Goal: Check status: Check status

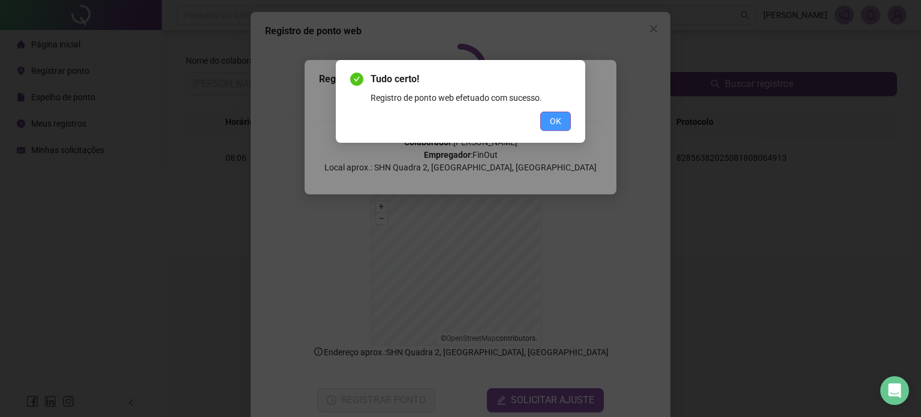
scroll to position [21, 0]
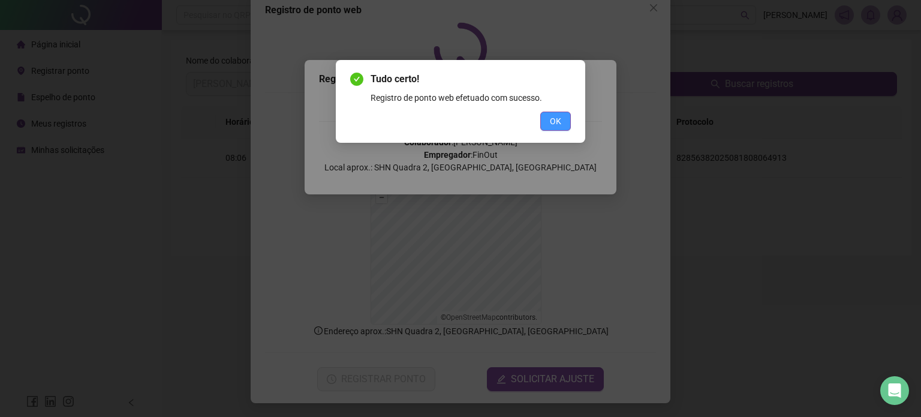
click at [541, 113] on button "OK" at bounding box center [555, 121] width 31 height 19
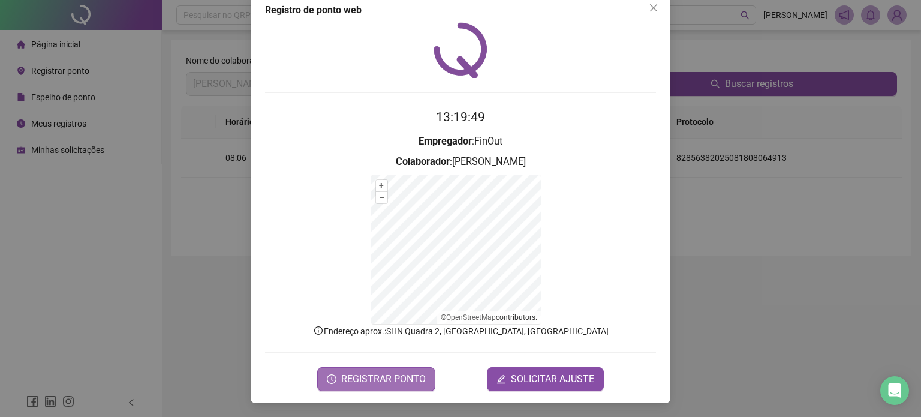
click at [361, 374] on span "REGISTRAR PONTO" at bounding box center [383, 379] width 85 height 14
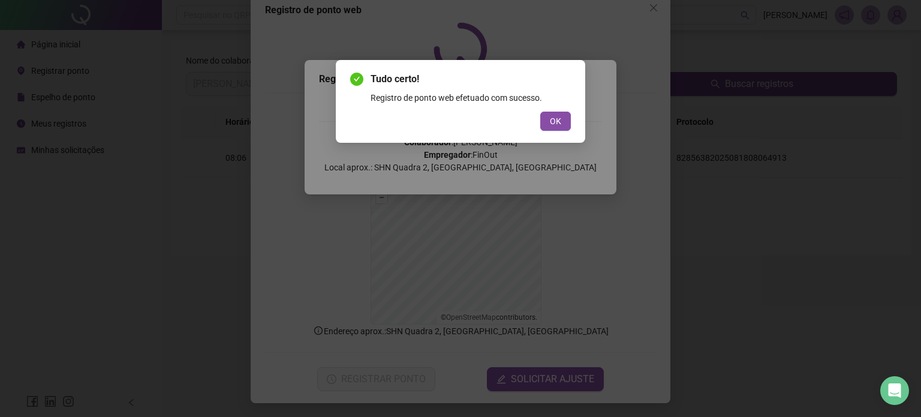
drag, startPoint x: 547, startPoint y: 121, endPoint x: 556, endPoint y: 134, distance: 16.3
click at [547, 120] on button "OK" at bounding box center [555, 121] width 31 height 19
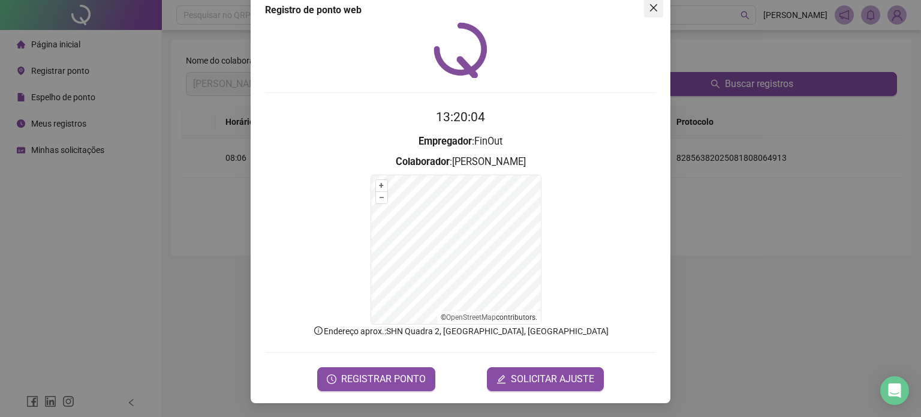
click at [652, 7] on icon "close" at bounding box center [654, 8] width 10 height 10
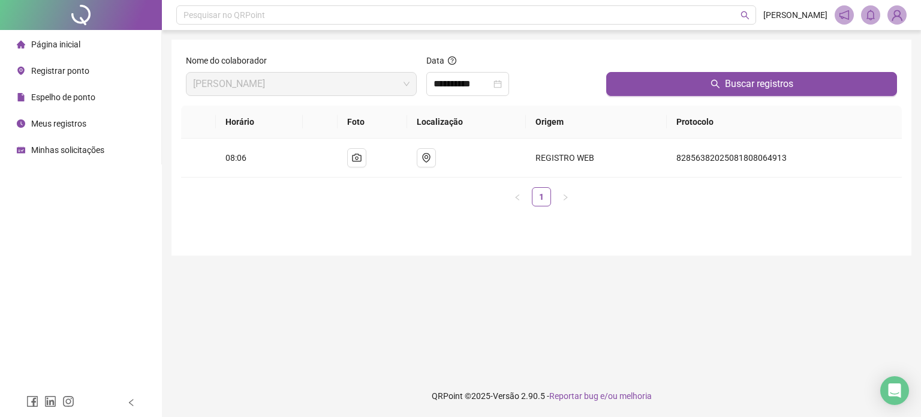
click at [80, 73] on span "Registrar ponto" at bounding box center [60, 71] width 58 height 10
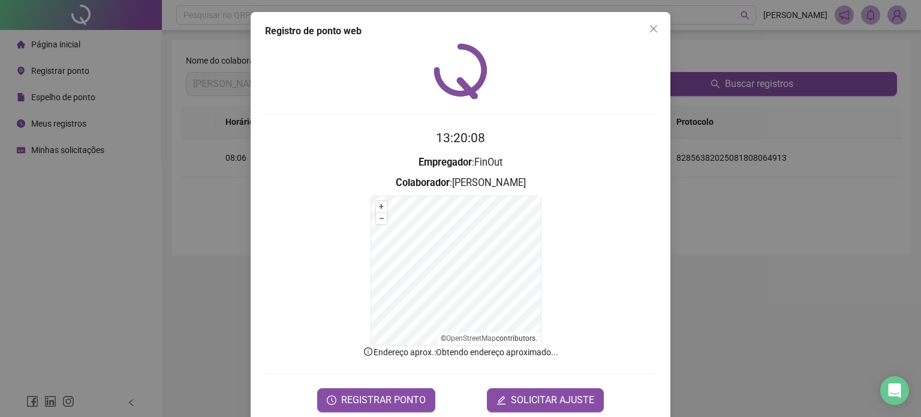
click at [71, 111] on div "Registro de ponto web 13:20:08 Empregador : [PERSON_NAME] : [PERSON_NAME] + – ⇧…" at bounding box center [460, 208] width 921 height 417
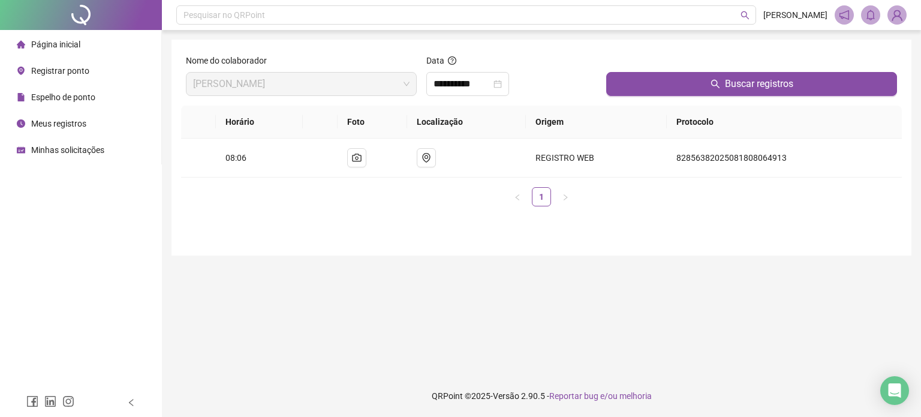
click at [54, 123] on span "Meus registros" at bounding box center [58, 124] width 55 height 10
click at [491, 80] on input "**********" at bounding box center [462, 84] width 58 height 14
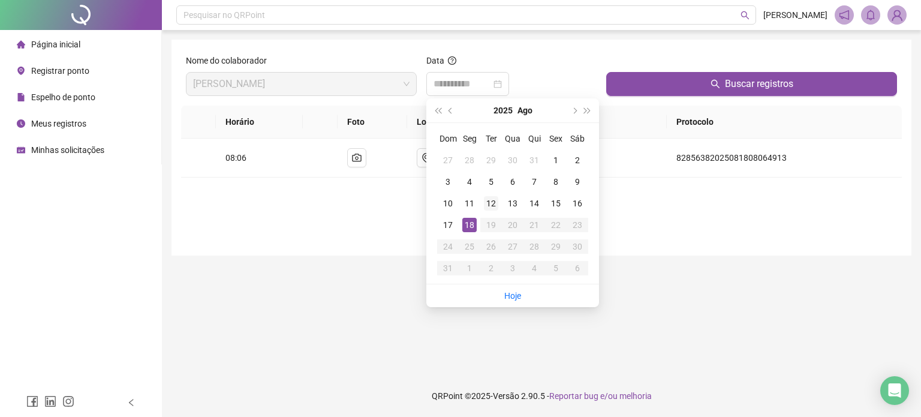
click at [489, 210] on td "12" at bounding box center [491, 203] width 22 height 22
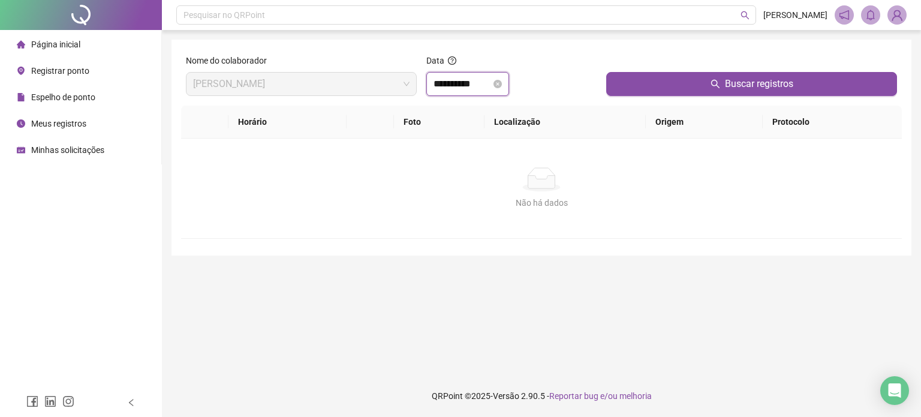
click at [451, 86] on input "**********" at bounding box center [462, 84] width 58 height 14
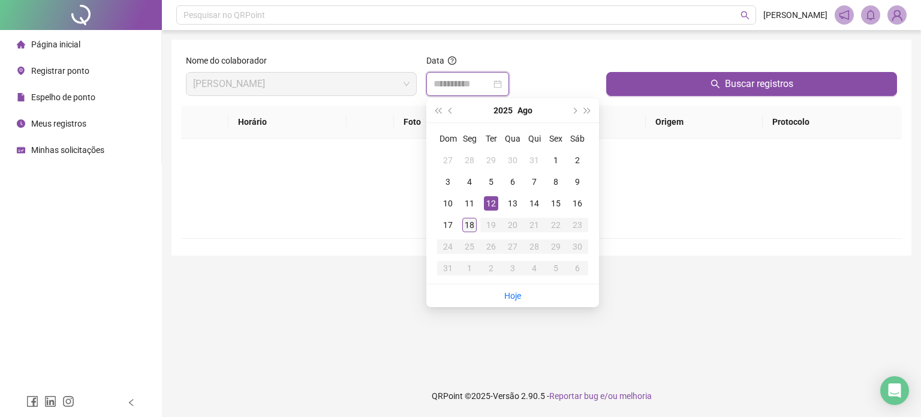
type input "**********"
click at [472, 227] on div "18" at bounding box center [469, 225] width 14 height 14
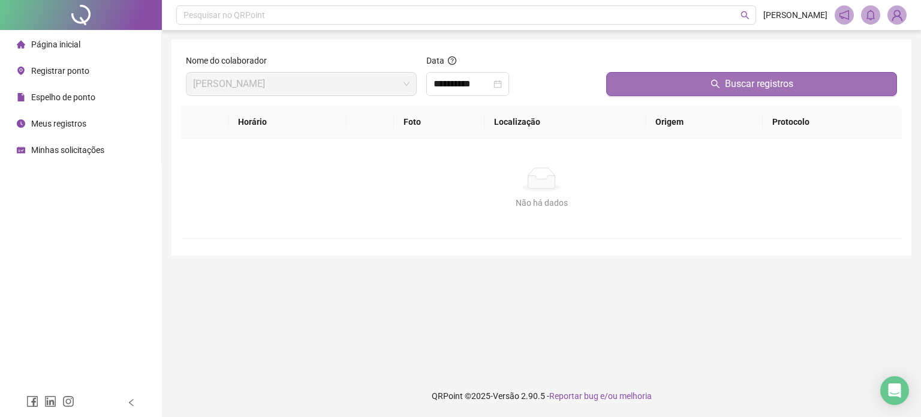
click at [650, 91] on button "Buscar registros" at bounding box center [751, 84] width 291 height 24
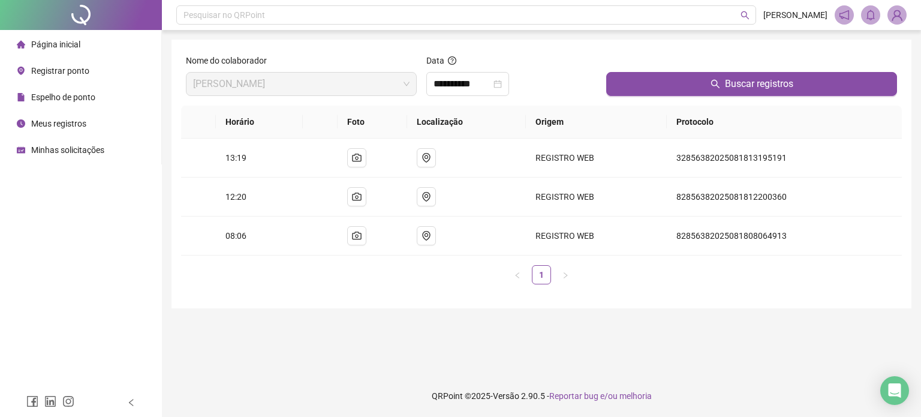
click at [31, 46] on span "Página inicial" at bounding box center [55, 45] width 49 height 10
